Goal: Task Accomplishment & Management: Manage account settings

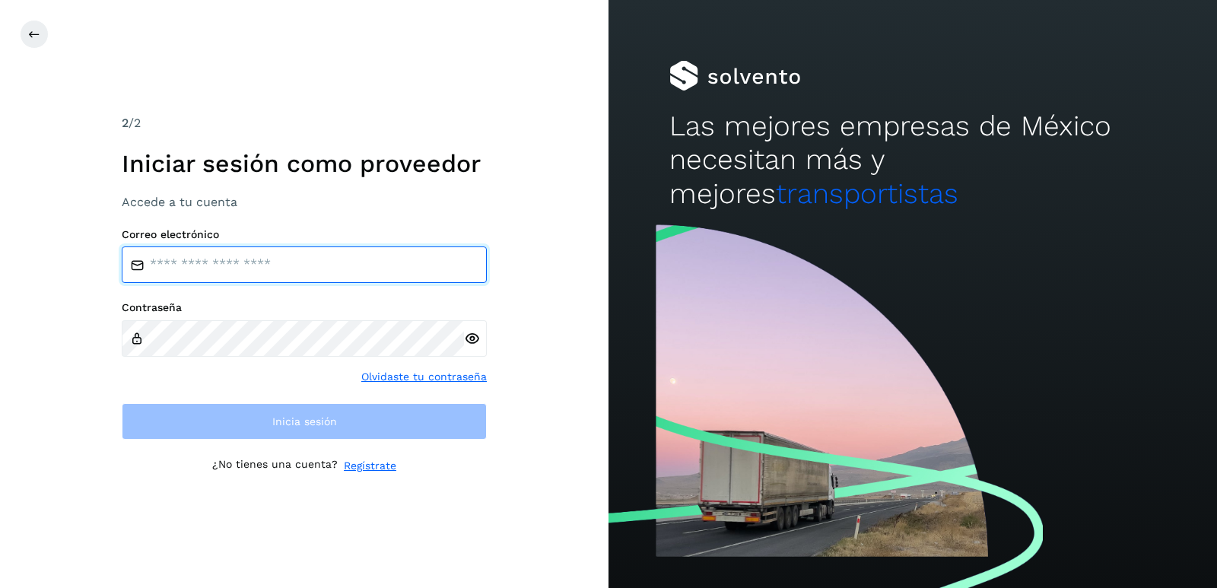
click at [214, 265] on input "email" at bounding box center [304, 264] width 365 height 37
type input "**********"
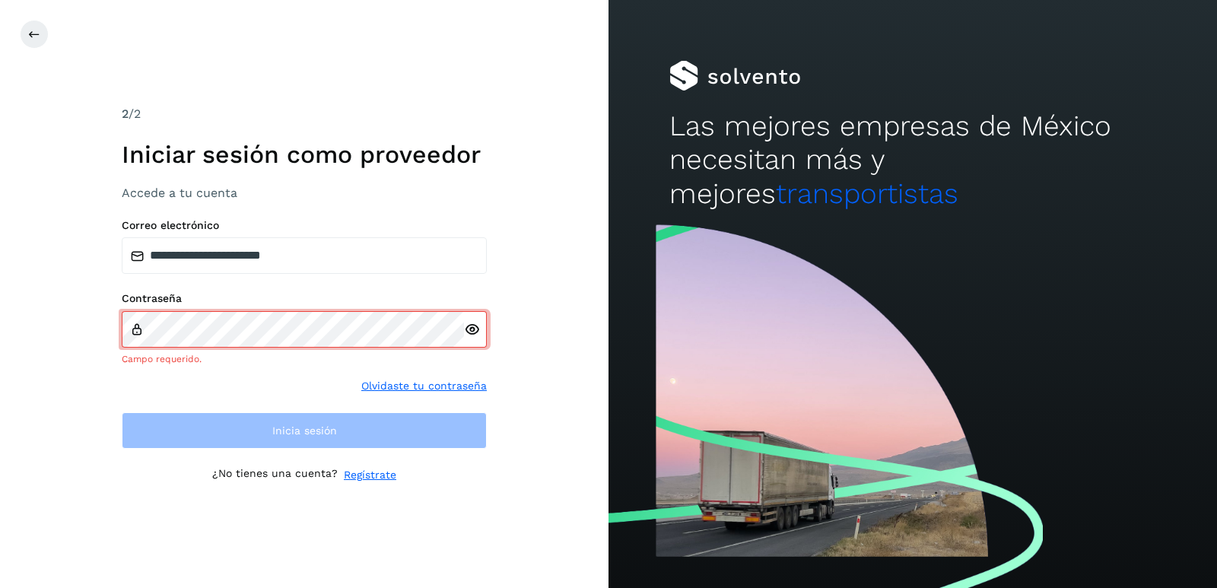
click at [471, 340] on div at bounding box center [475, 329] width 23 height 37
click at [472, 336] on icon at bounding box center [472, 330] width 16 height 16
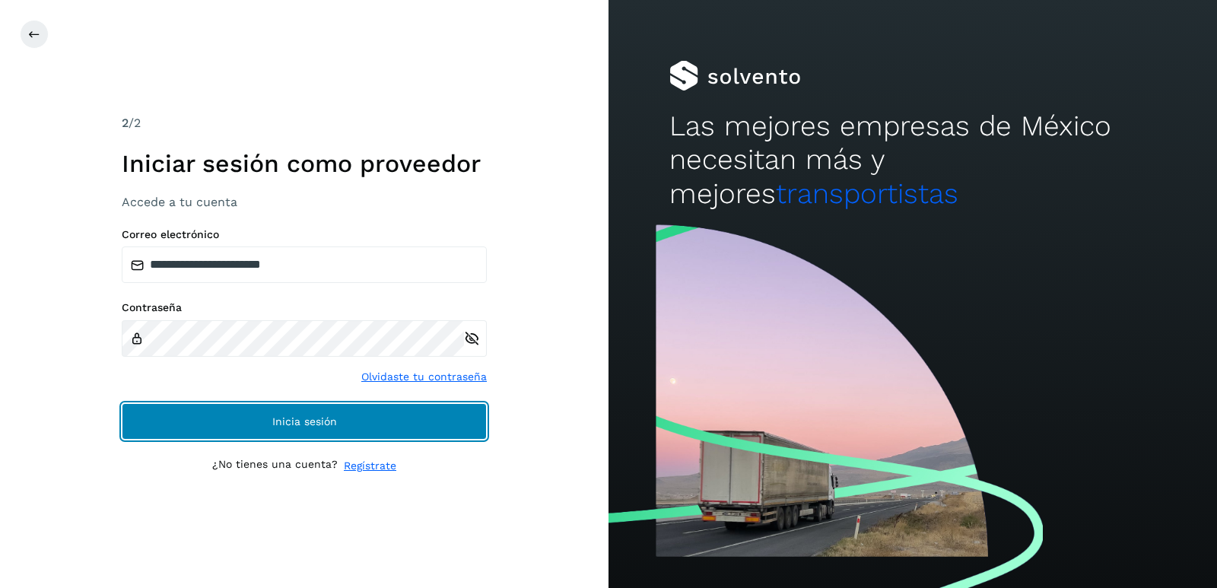
click at [300, 424] on span "Inicia sesión" at bounding box center [304, 421] width 65 height 11
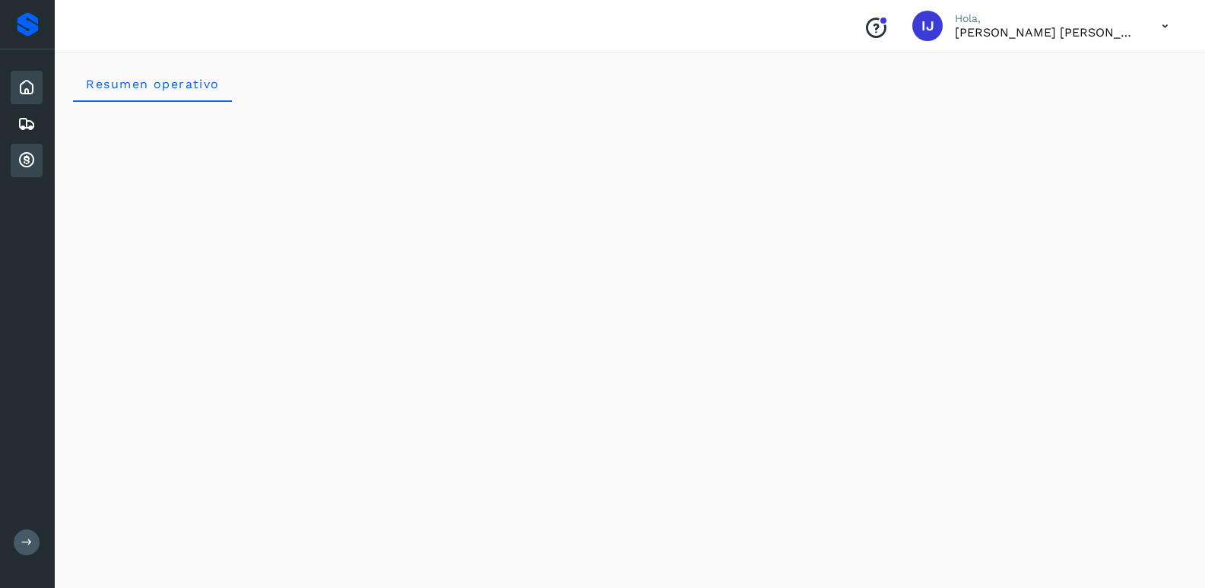
click at [26, 162] on icon at bounding box center [26, 160] width 18 height 18
